Goal: Transaction & Acquisition: Obtain resource

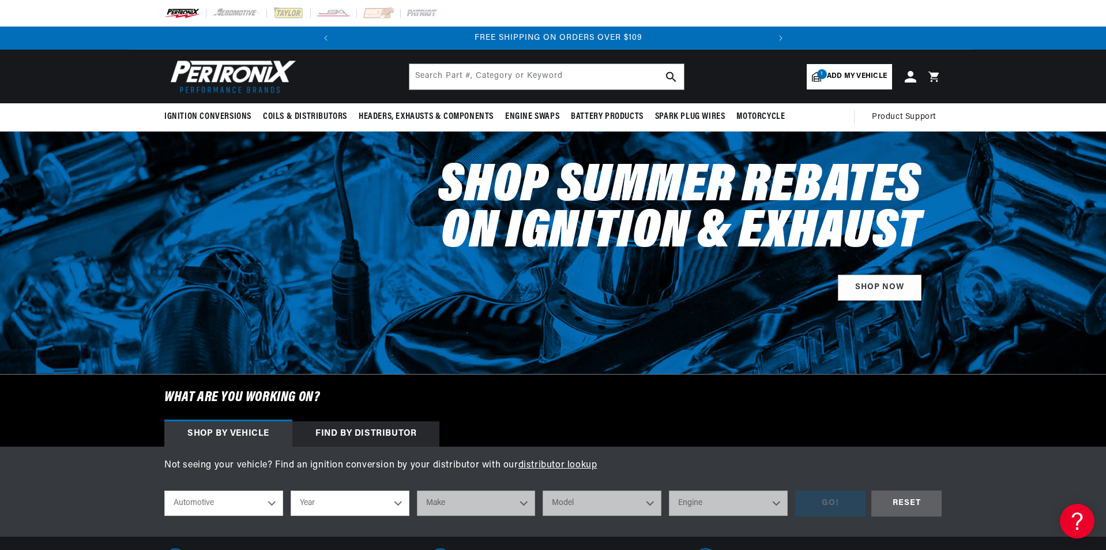
scroll to position [0, 431]
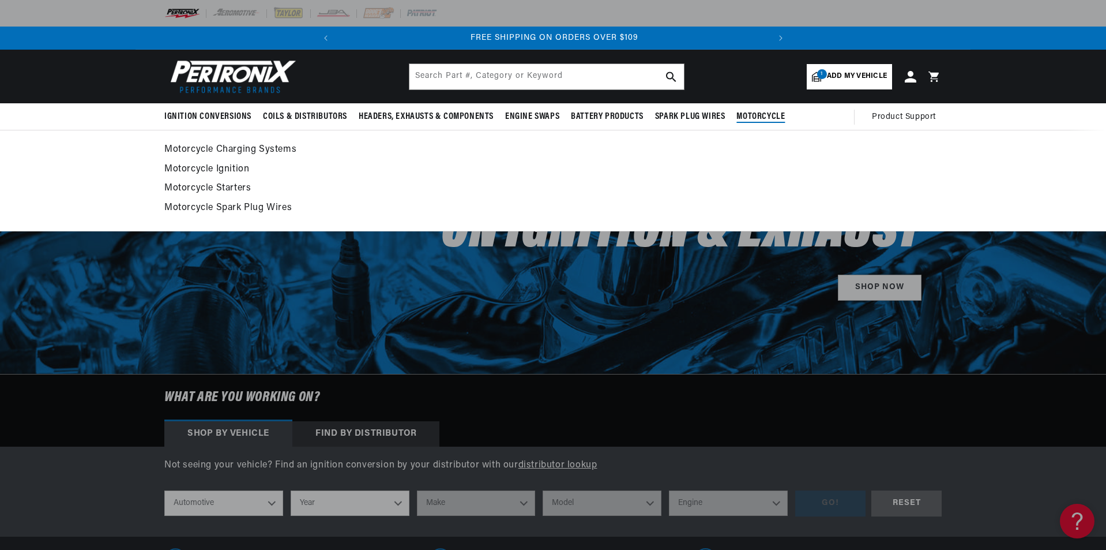
click at [767, 114] on span "Motorcycle" at bounding box center [761, 117] width 48 height 12
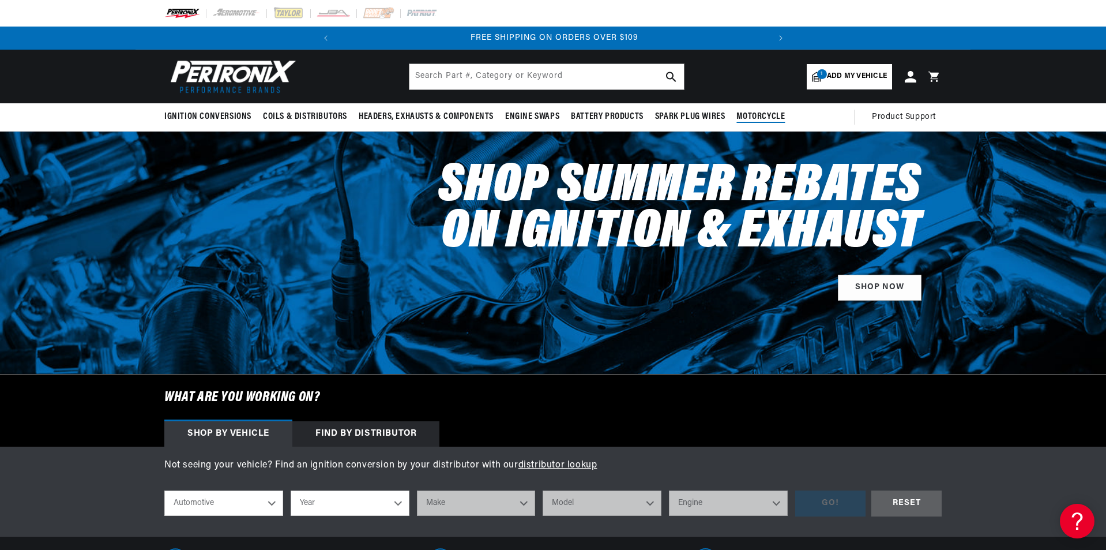
click at [767, 114] on span "Motorcycle" at bounding box center [761, 117] width 48 height 12
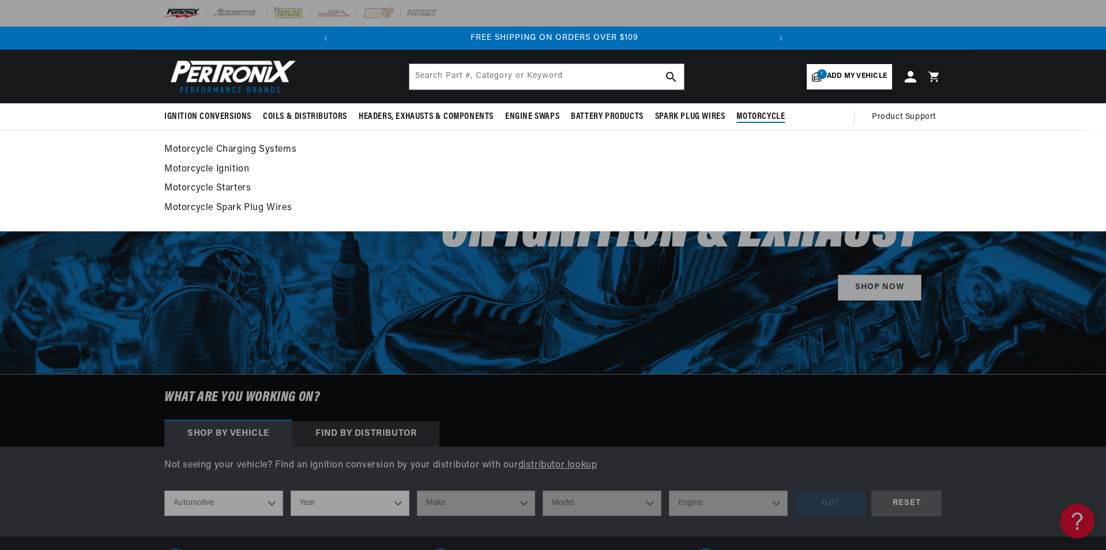
click at [749, 115] on span "Motorcycle" at bounding box center [761, 117] width 48 height 12
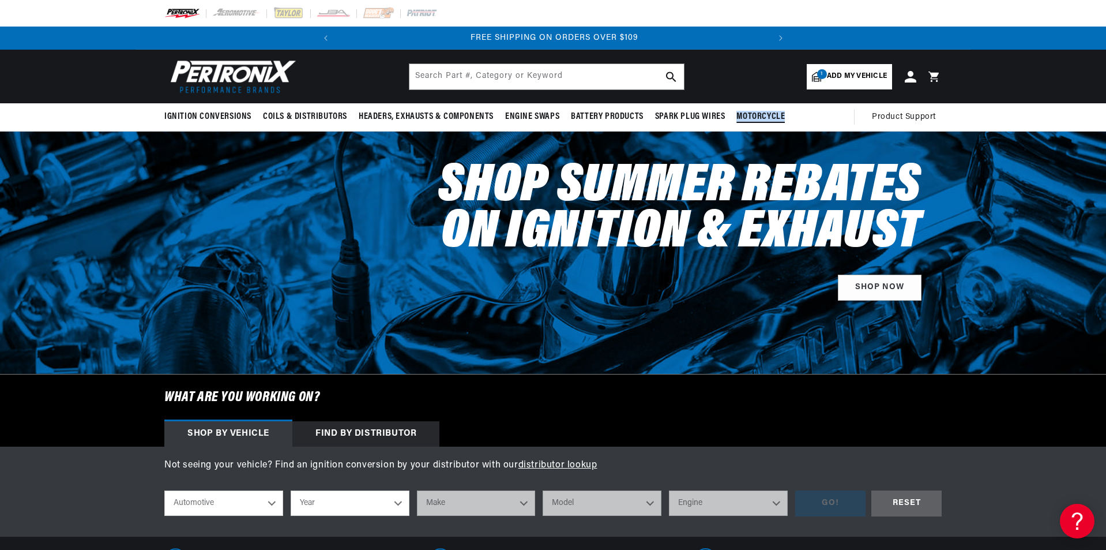
click at [749, 115] on span "Motorcycle" at bounding box center [761, 117] width 48 height 12
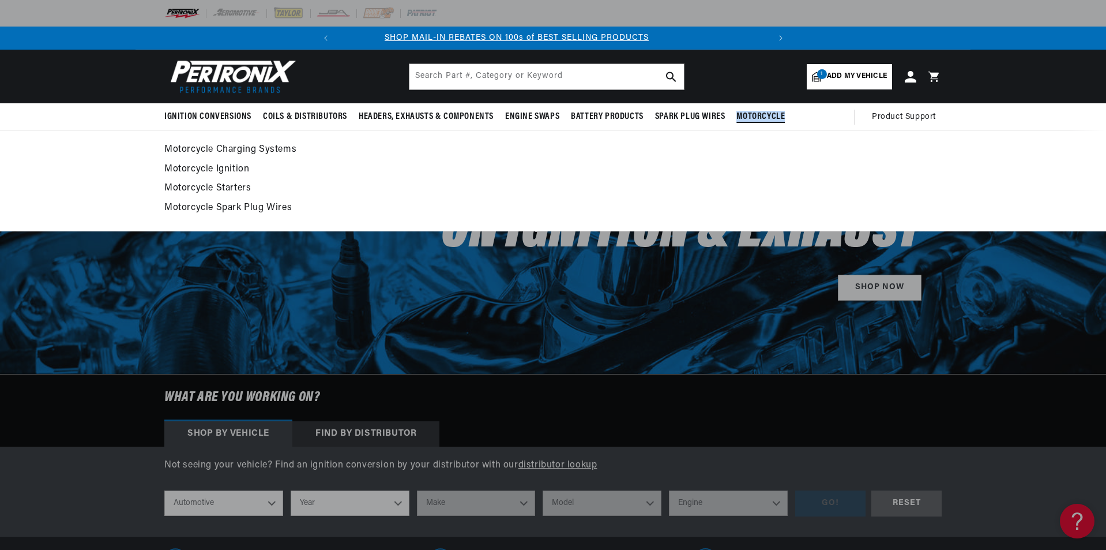
scroll to position [0, 0]
click at [228, 167] on link "Motorcycle Ignition" at bounding box center [552, 169] width 777 height 16
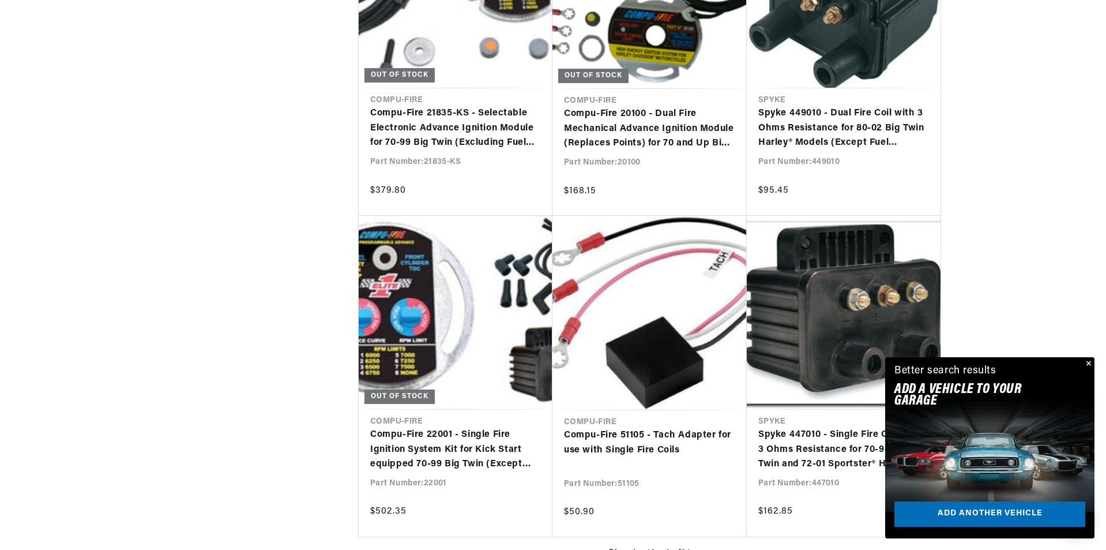
scroll to position [0, 431]
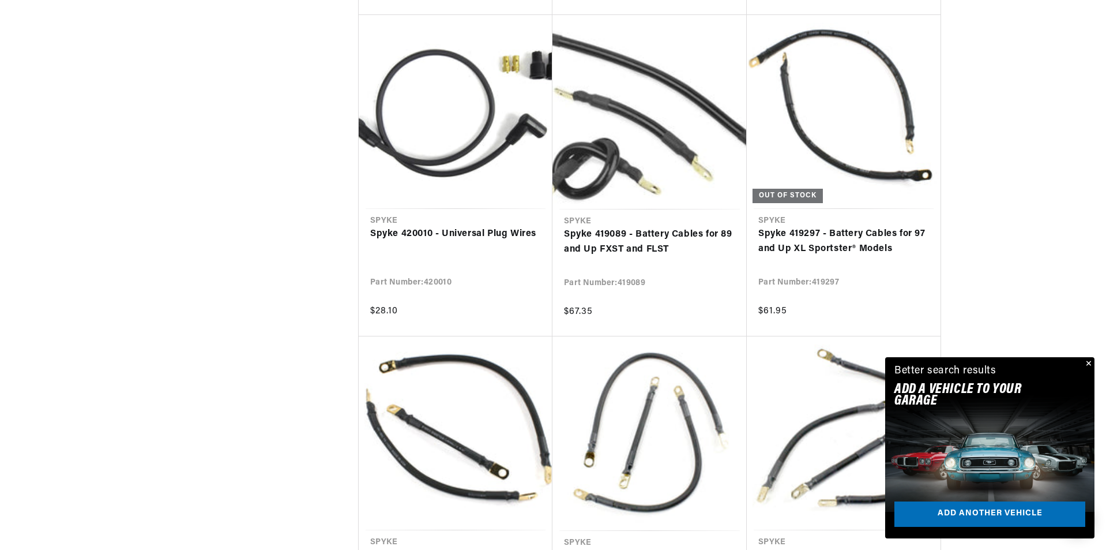
scroll to position [2365, 0]
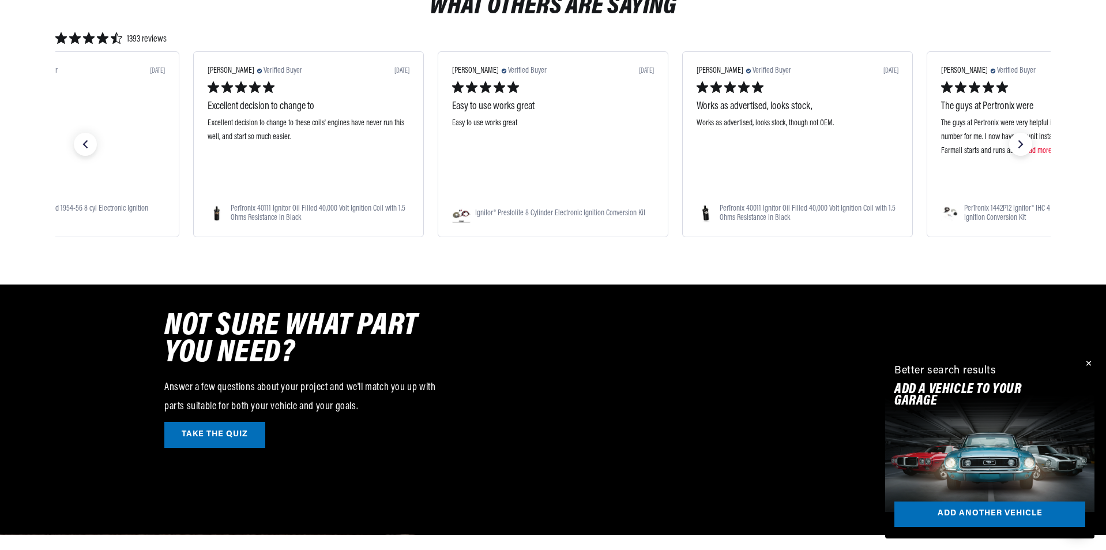
scroll to position [0, 431]
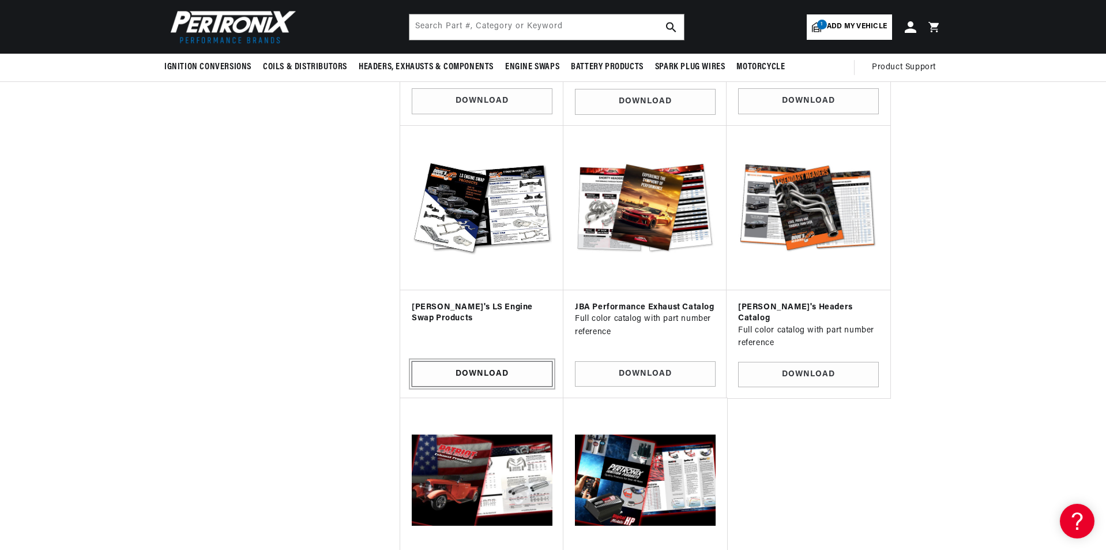
click at [486, 361] on link "Download" at bounding box center [482, 374] width 141 height 26
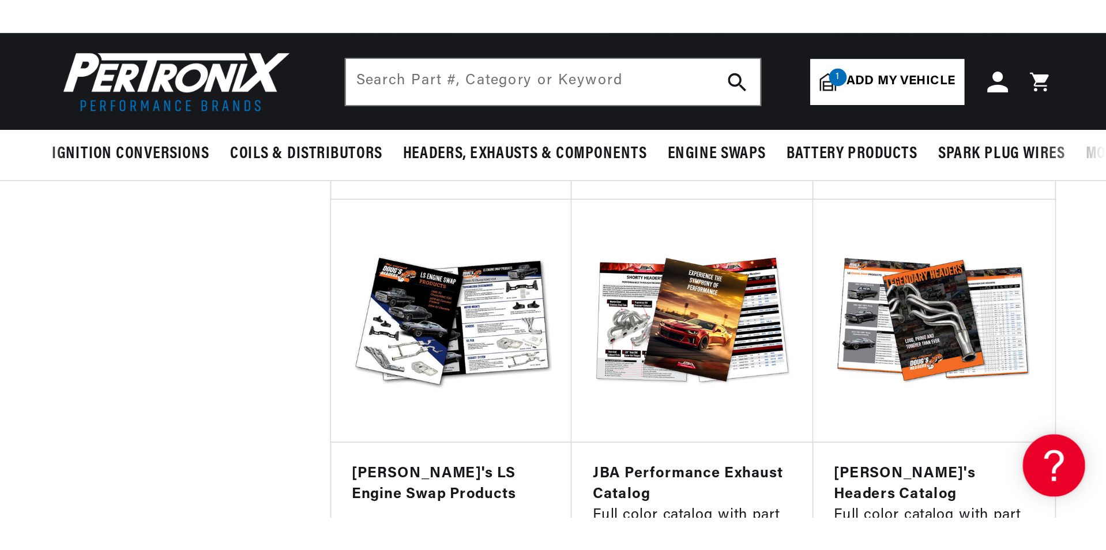
scroll to position [0, 431]
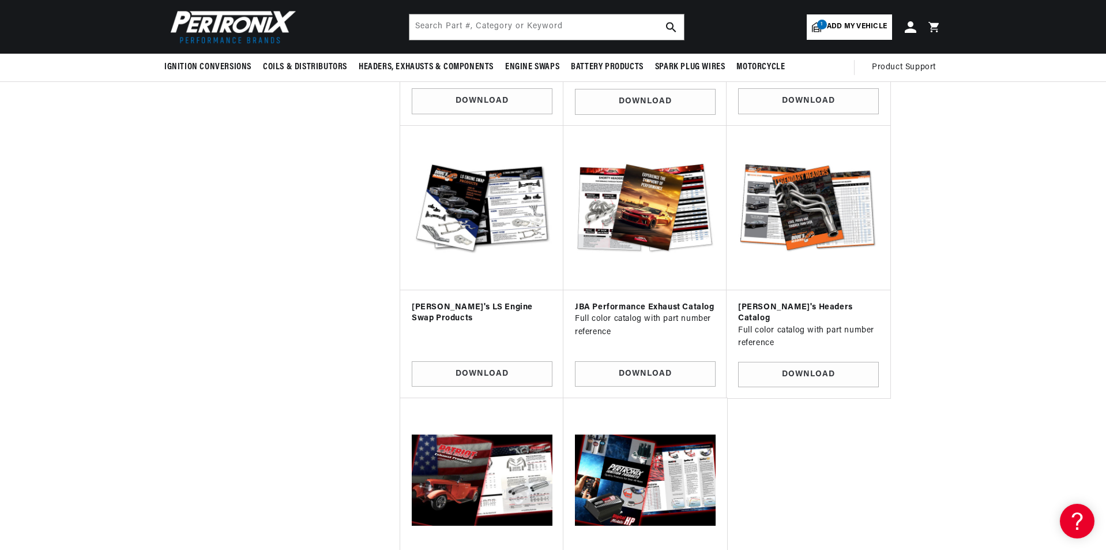
click at [1064, 172] on section "catalogs catalogs Vendor: [PERSON_NAME] Catalog [PERSON_NAME] Cable Full Line C…" at bounding box center [553, 117] width 1106 height 1125
